Goal: Complete application form: Complete application form

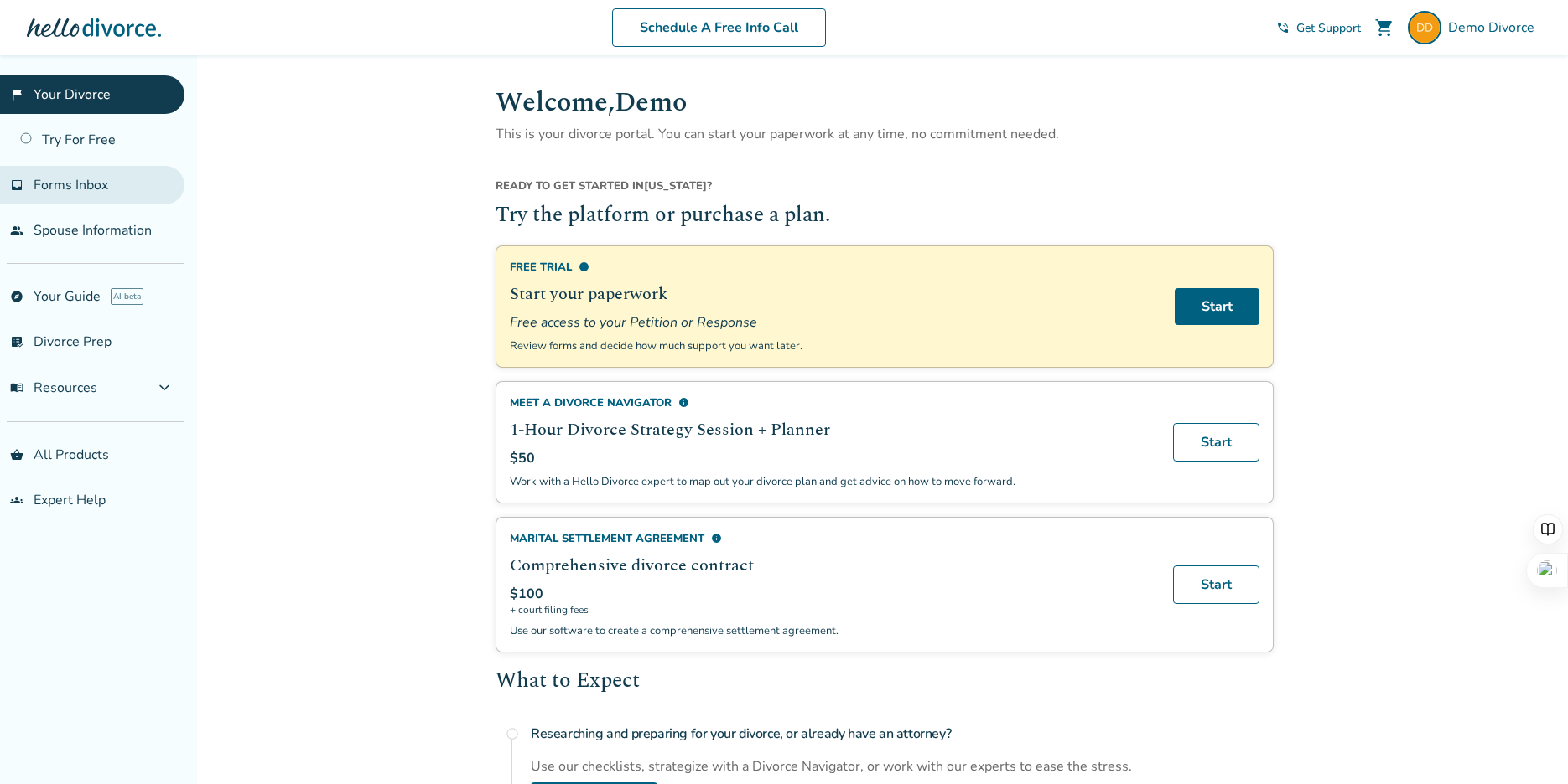
click at [108, 193] on link "inbox Forms Inbox" at bounding box center [92, 185] width 185 height 38
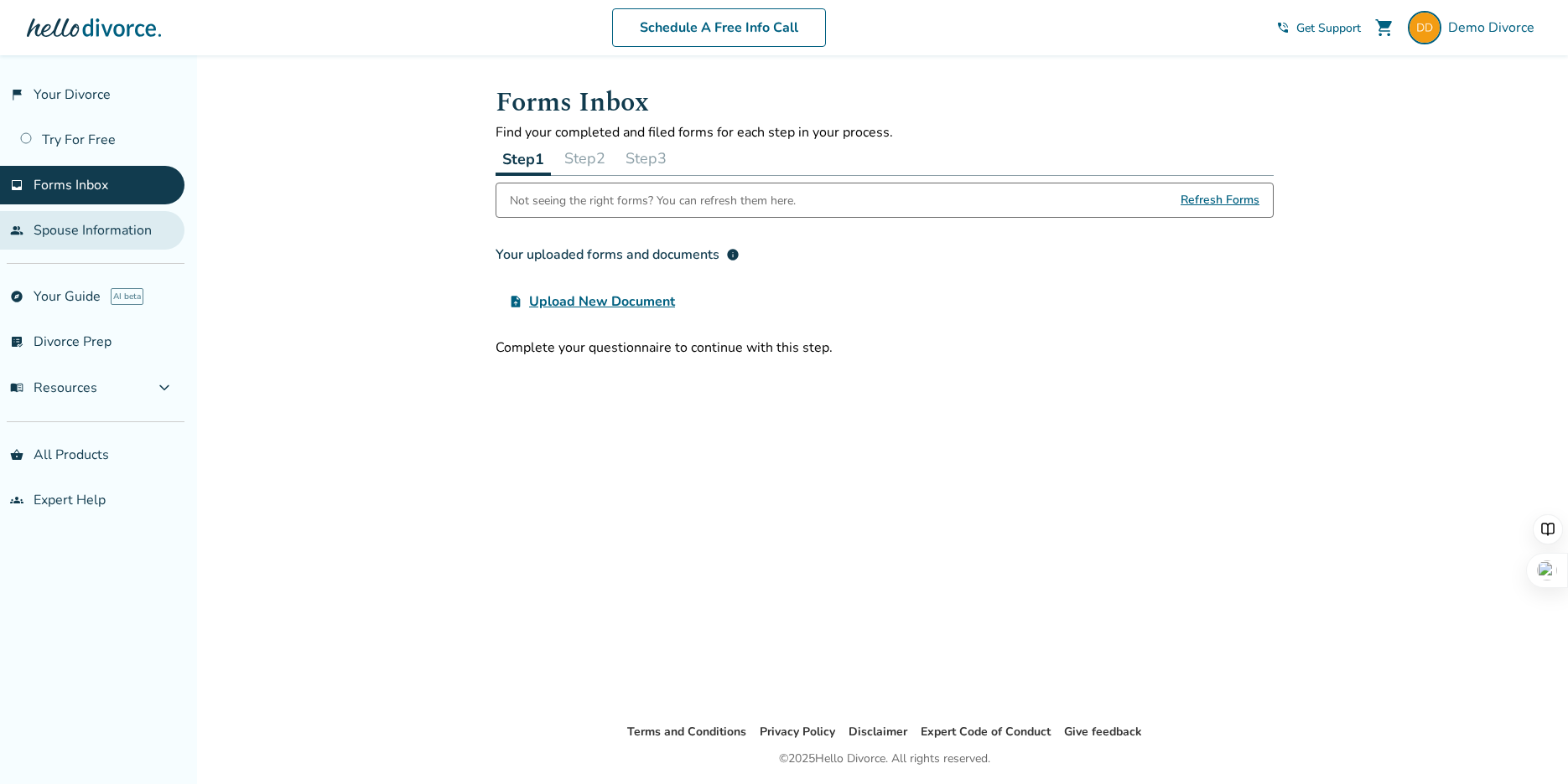
click at [113, 238] on link "people Spouse Information" at bounding box center [92, 230] width 185 height 38
